Goal: Task Accomplishment & Management: Use online tool/utility

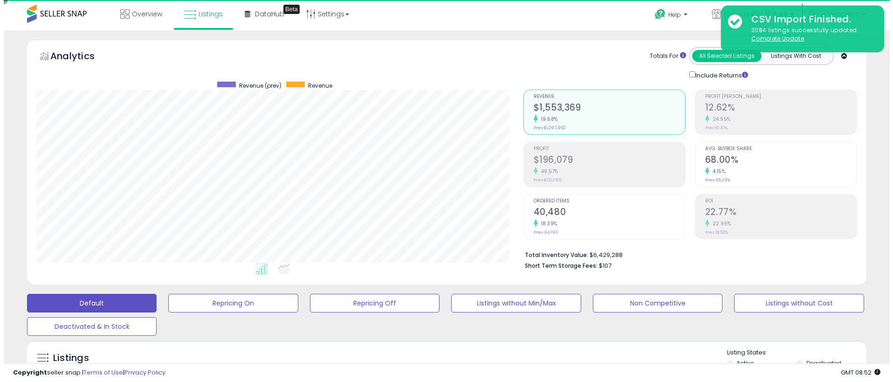
scroll to position [191, 487]
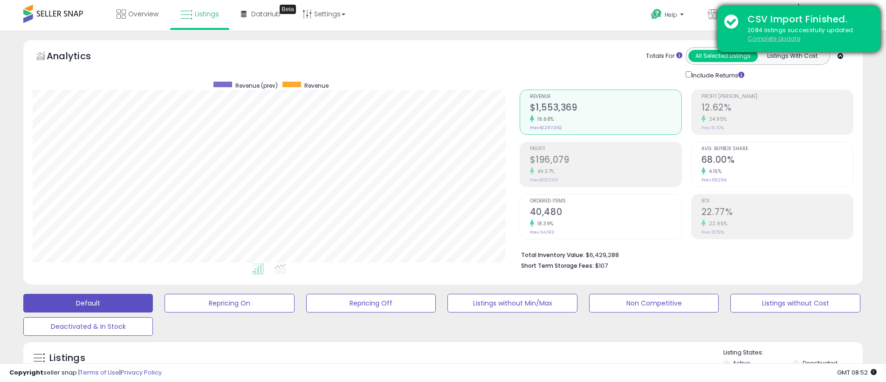
click at [773, 38] on u "Complete Update" at bounding box center [773, 38] width 53 height 8
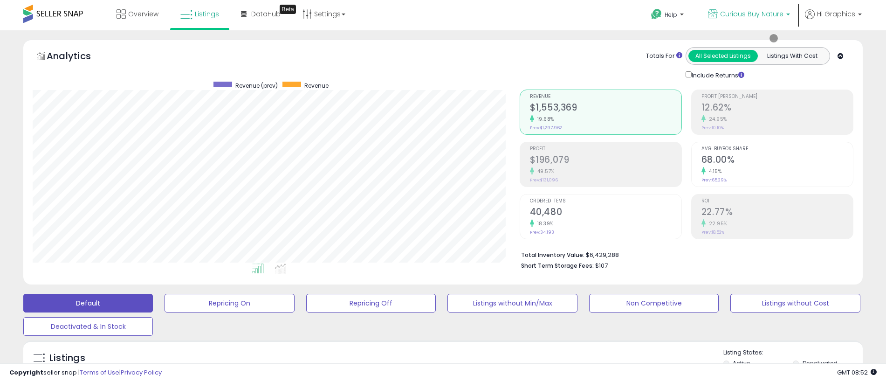
click at [753, 14] on span "Curious Buy Nature" at bounding box center [751, 13] width 63 height 9
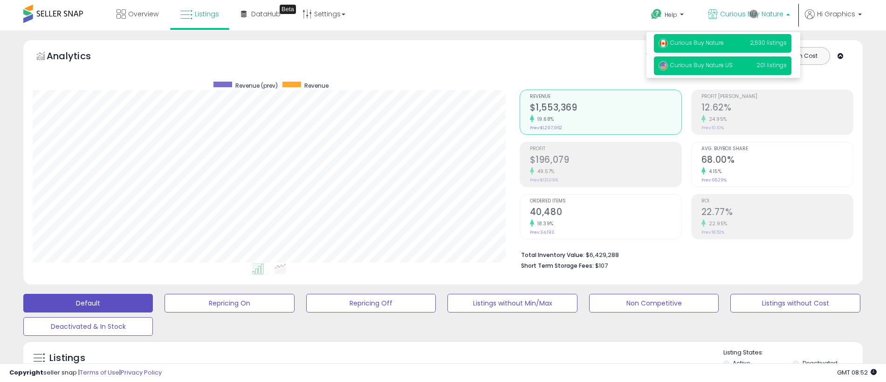
click at [723, 66] on span "Curious Buy Nature US" at bounding box center [695, 65] width 74 height 8
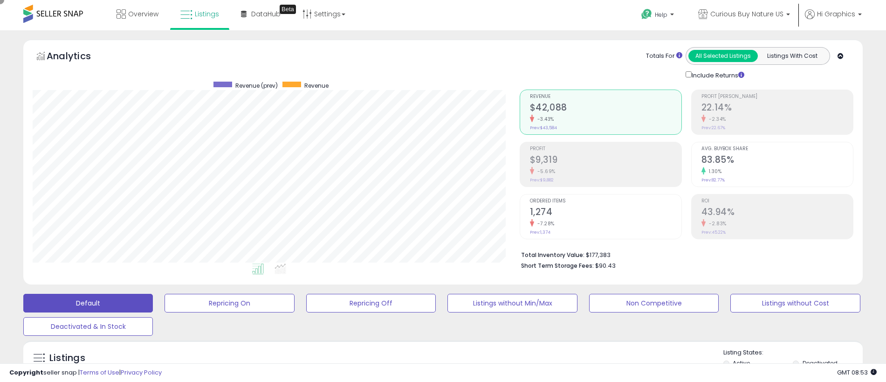
scroll to position [207, 0]
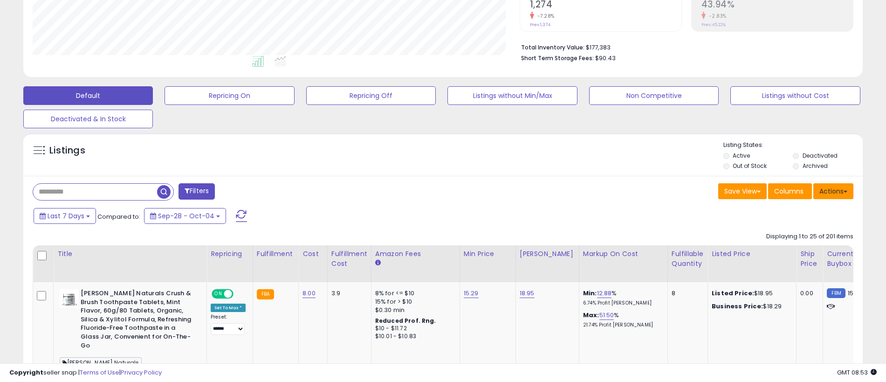
click at [833, 191] on button "Actions" at bounding box center [833, 191] width 40 height 16
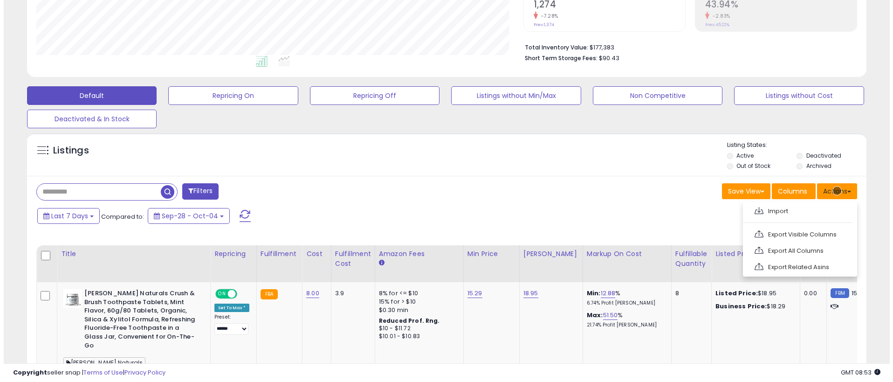
scroll to position [227, 0]
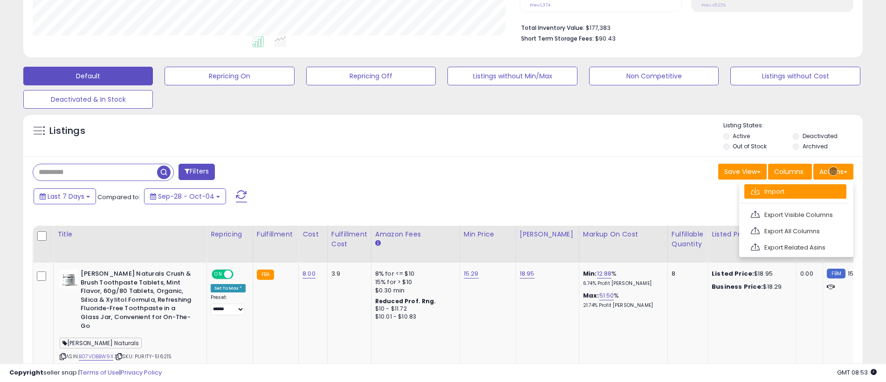
click at [795, 191] on link "Import" at bounding box center [795, 191] width 102 height 14
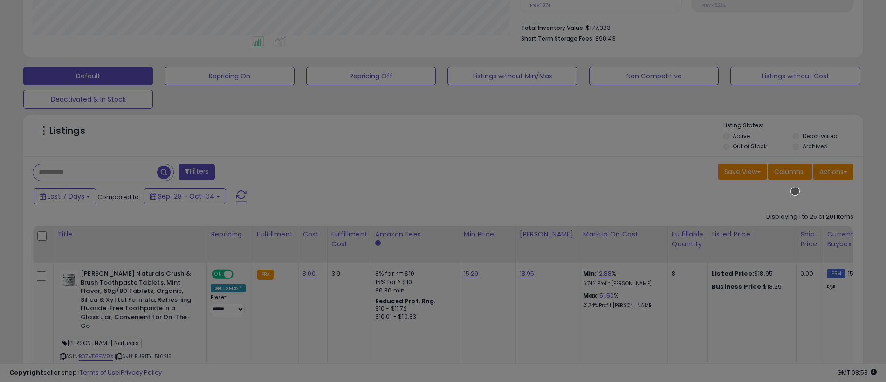
scroll to position [191, 491]
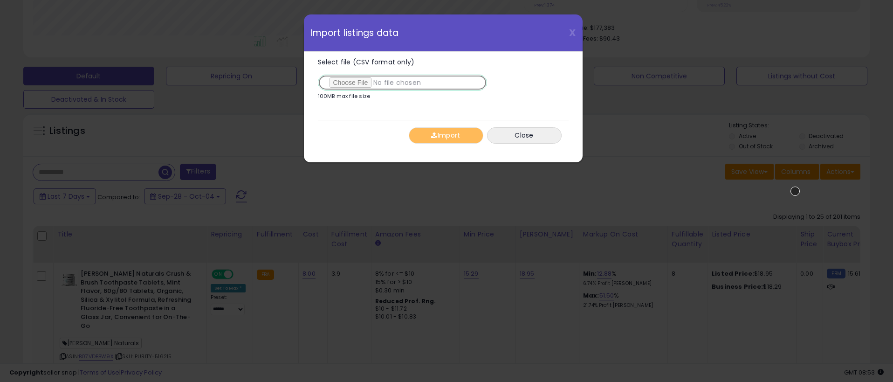
click at [400, 82] on input "Select file (CSV format only)" at bounding box center [402, 83] width 169 height 16
type input "**********"
click at [445, 135] on button "Import" at bounding box center [446, 135] width 75 height 16
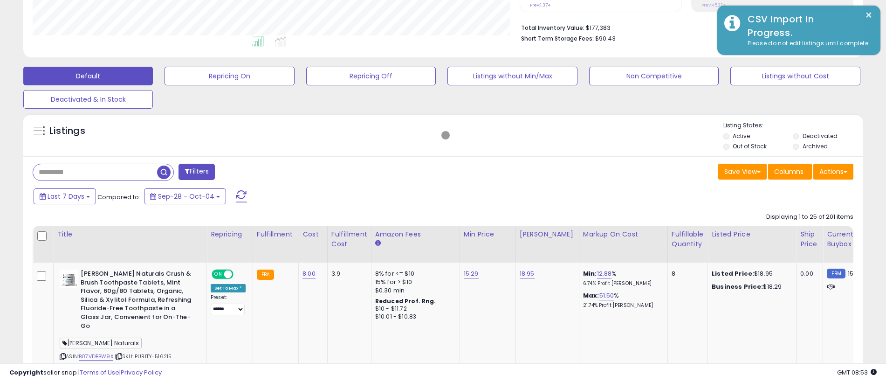
scroll to position [465701, 465405]
